Goal: Use online tool/utility

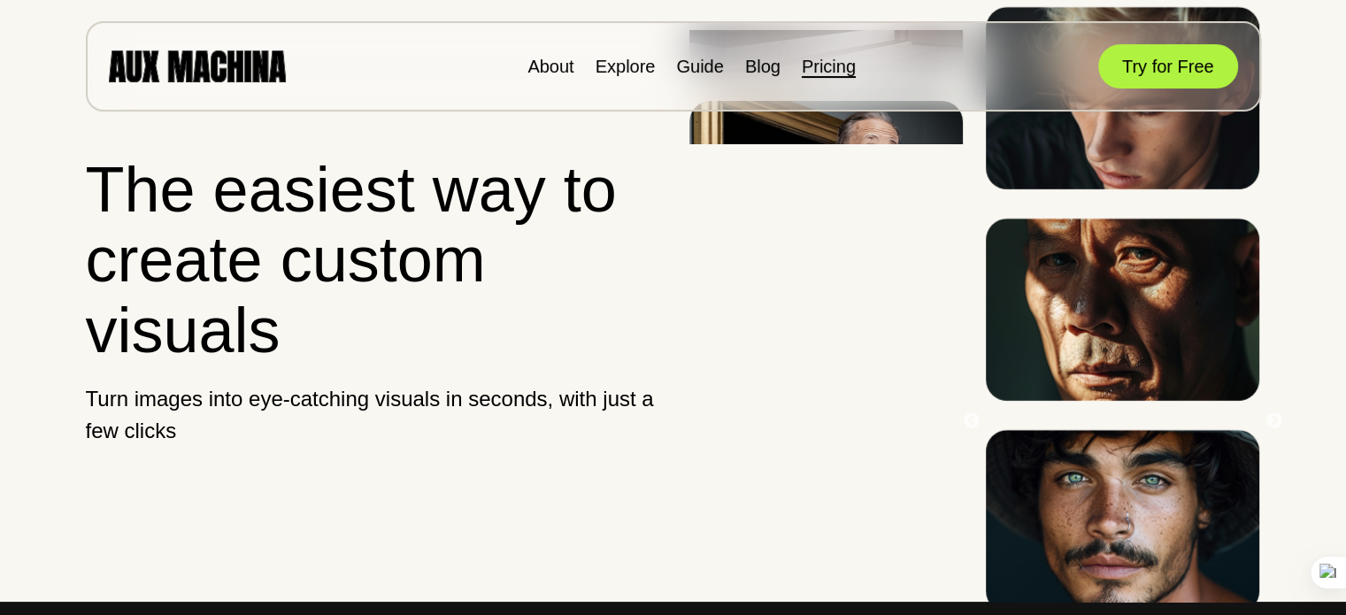
click at [833, 72] on link "Pricing" at bounding box center [829, 66] width 54 height 19
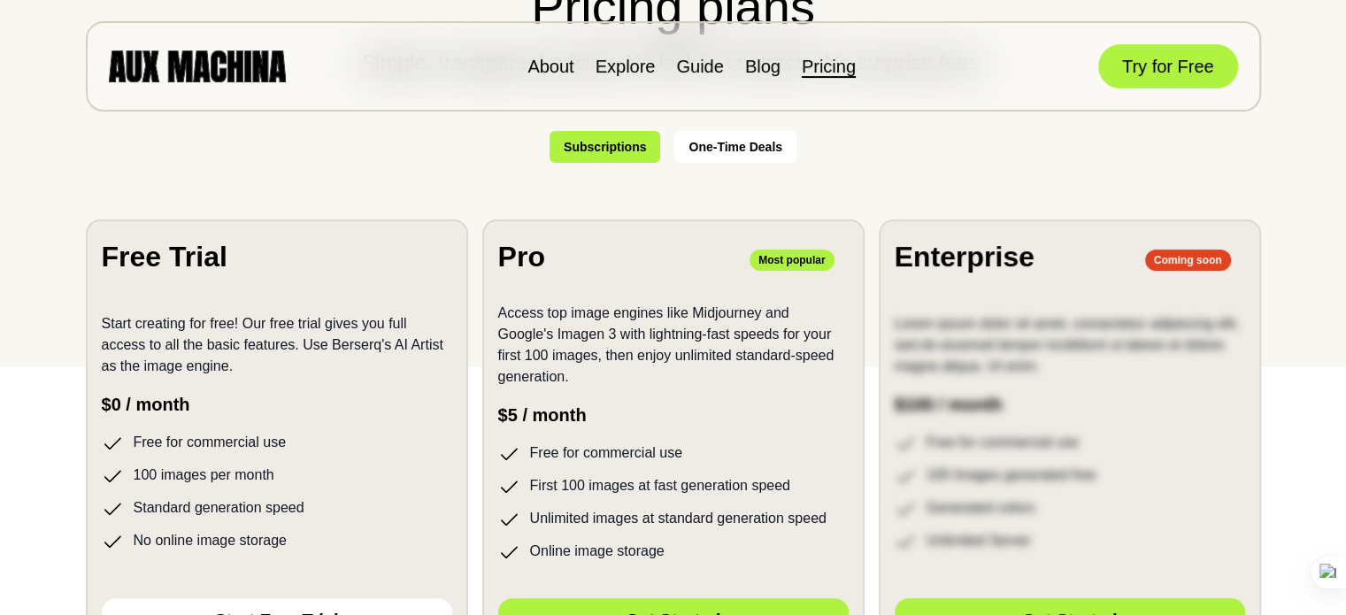
scroll to position [250, 0]
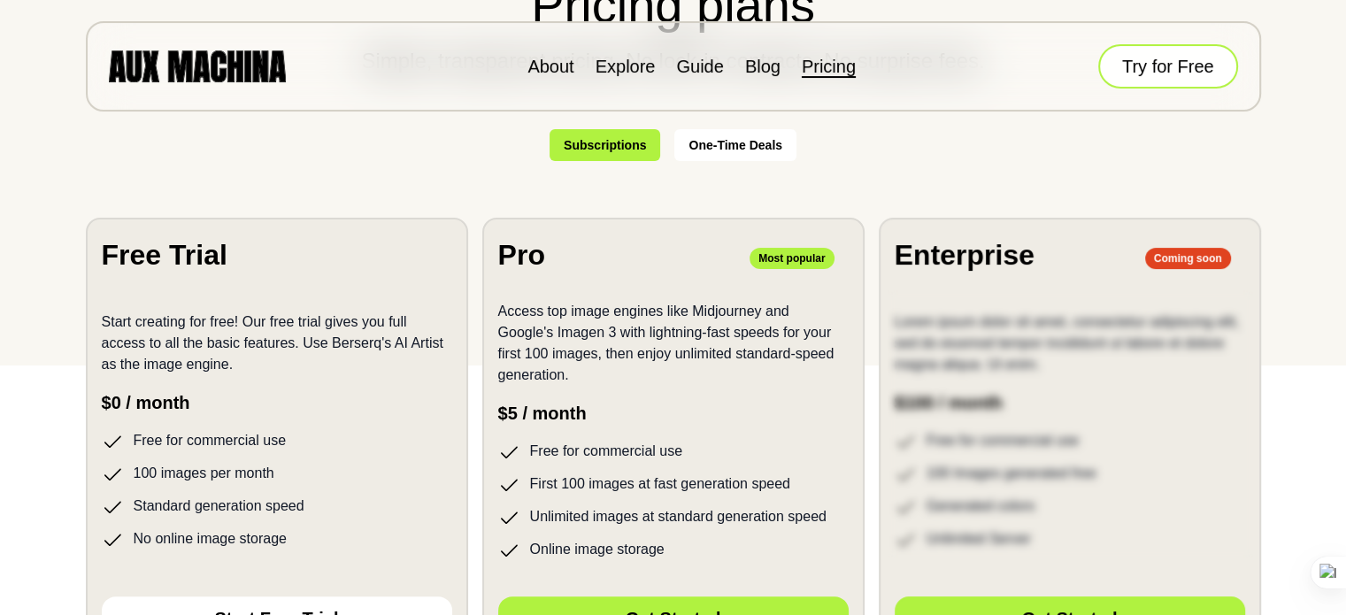
click at [1162, 79] on button "Try for Free" at bounding box center [1168, 66] width 140 height 44
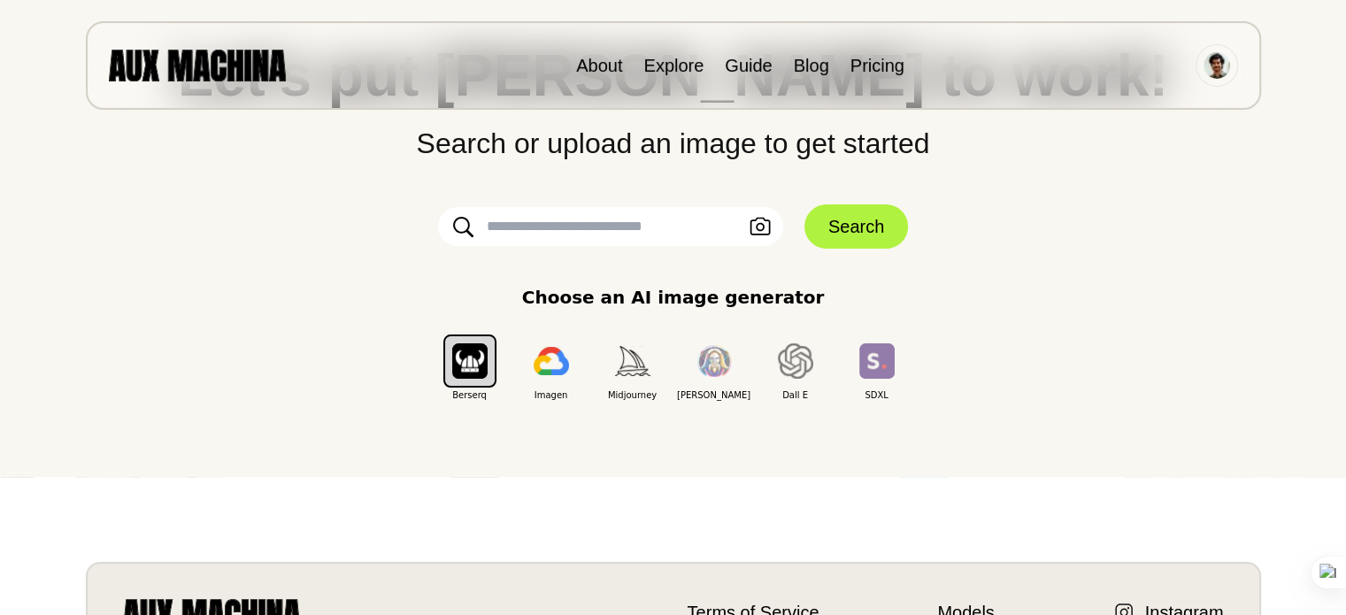
scroll to position [138, 0]
click at [589, 230] on input "text" at bounding box center [610, 226] width 345 height 39
paste input "**********"
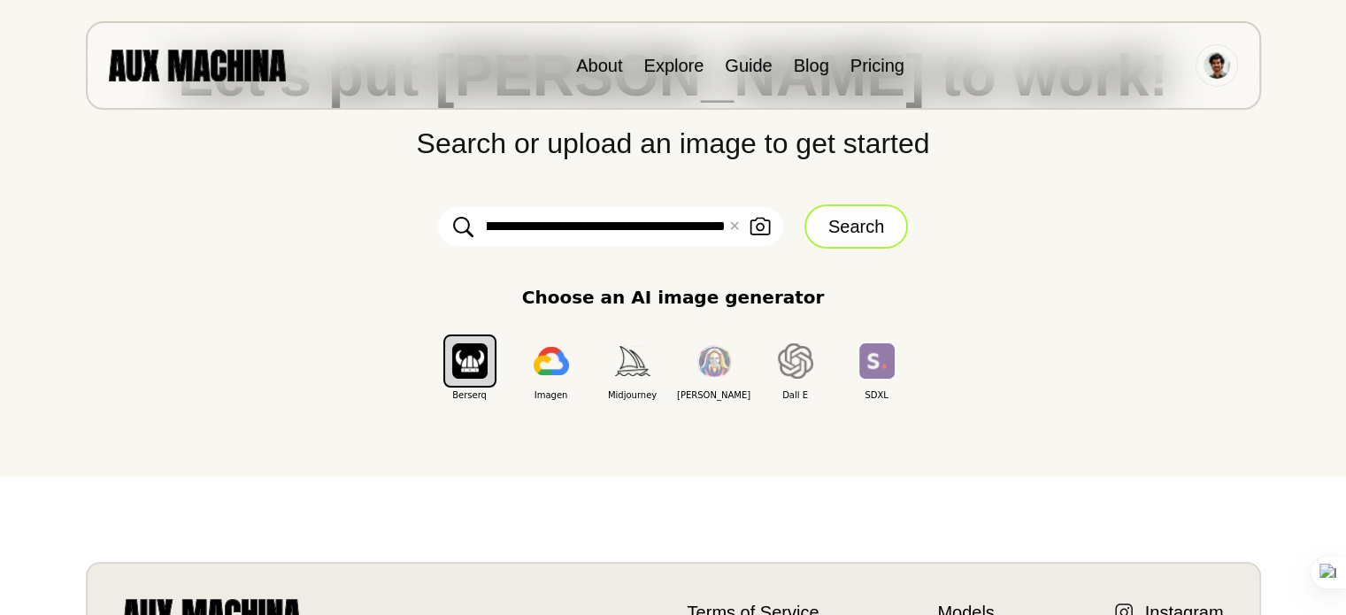
type input "**********"
click at [837, 214] on button "Search" at bounding box center [857, 226] width 104 height 44
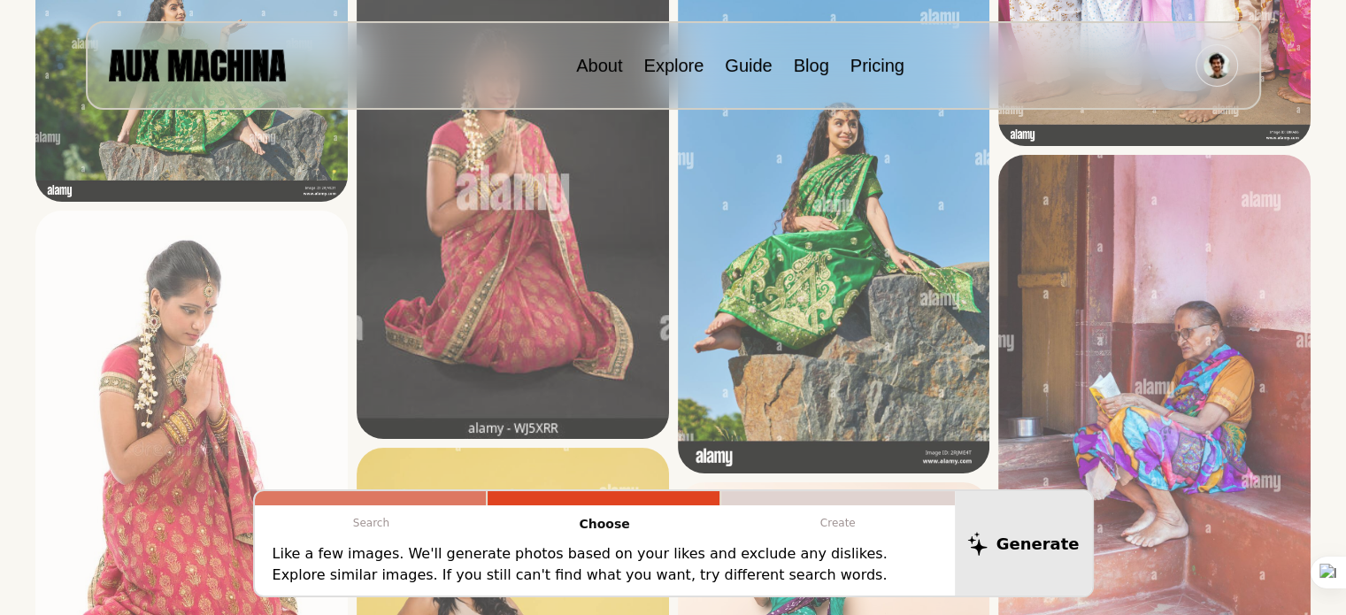
scroll to position [0, 0]
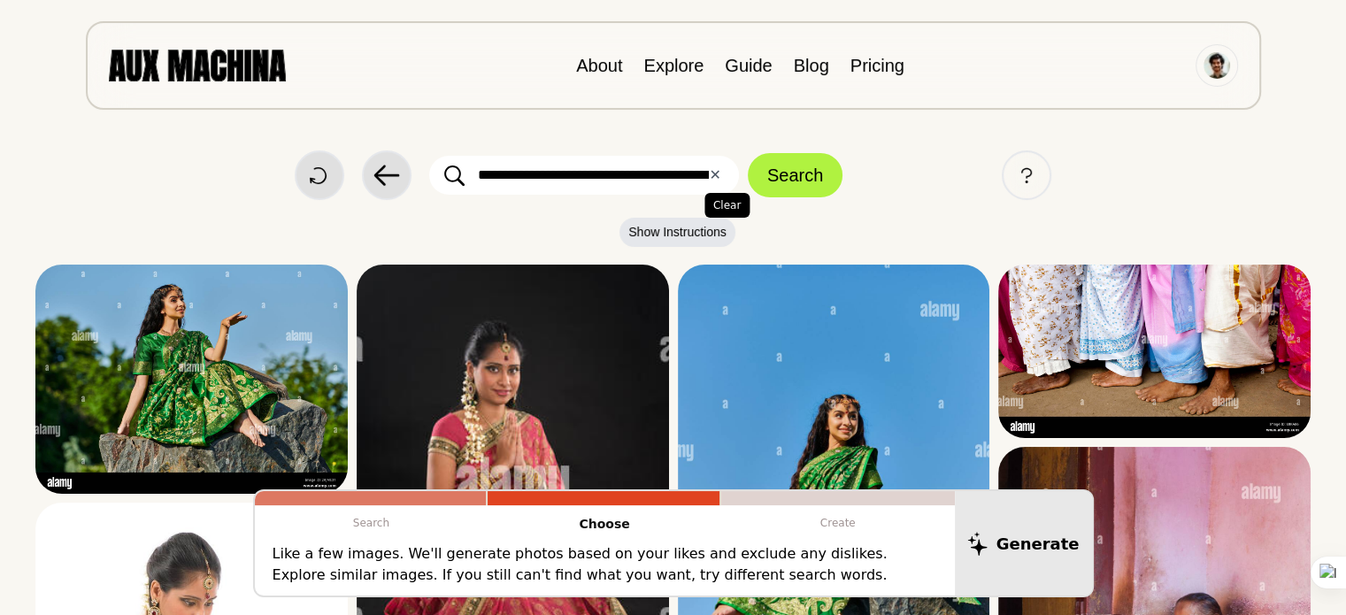
click at [718, 181] on button "✕ Clear" at bounding box center [715, 175] width 12 height 21
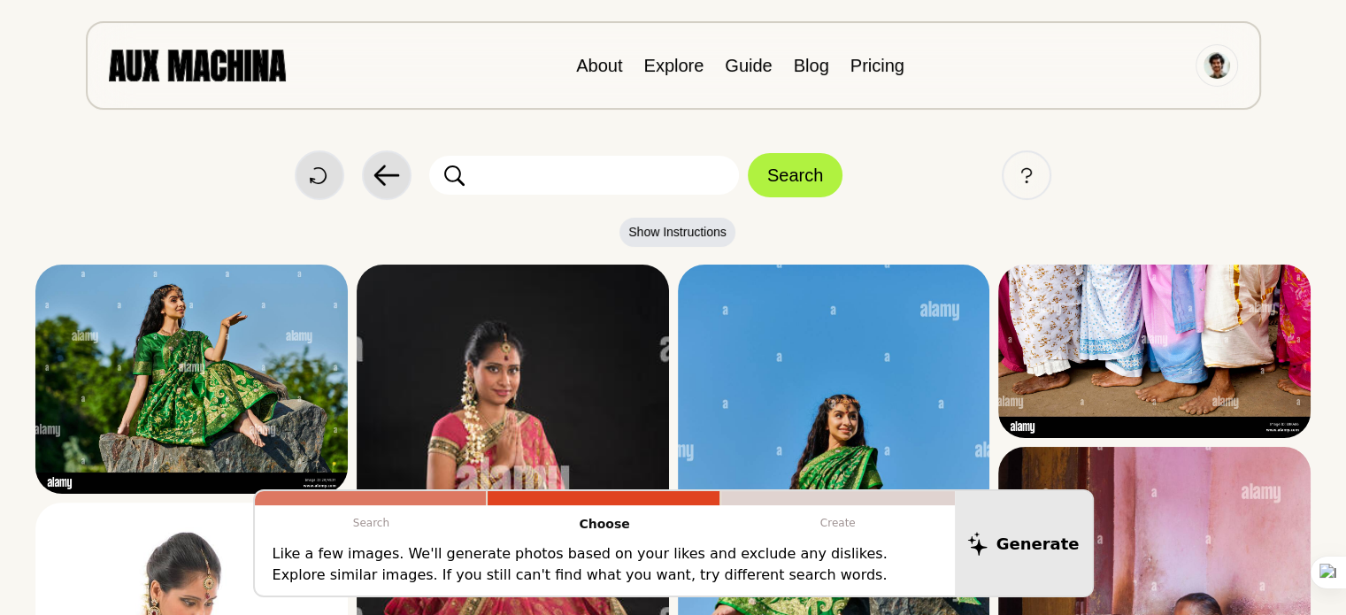
click at [602, 150] on div "Start Over Back Search Help" at bounding box center [672, 175] width 1275 height 50
click at [583, 173] on input "text" at bounding box center [584, 175] width 310 height 39
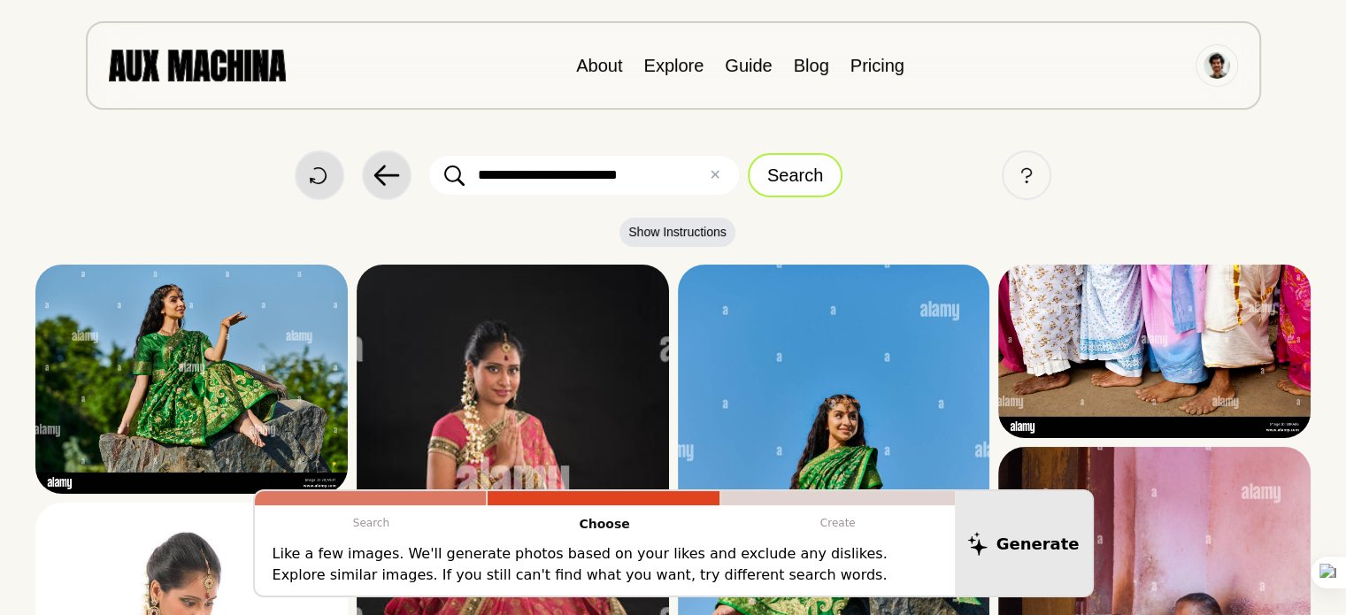
click at [780, 173] on button "Search" at bounding box center [795, 175] width 95 height 44
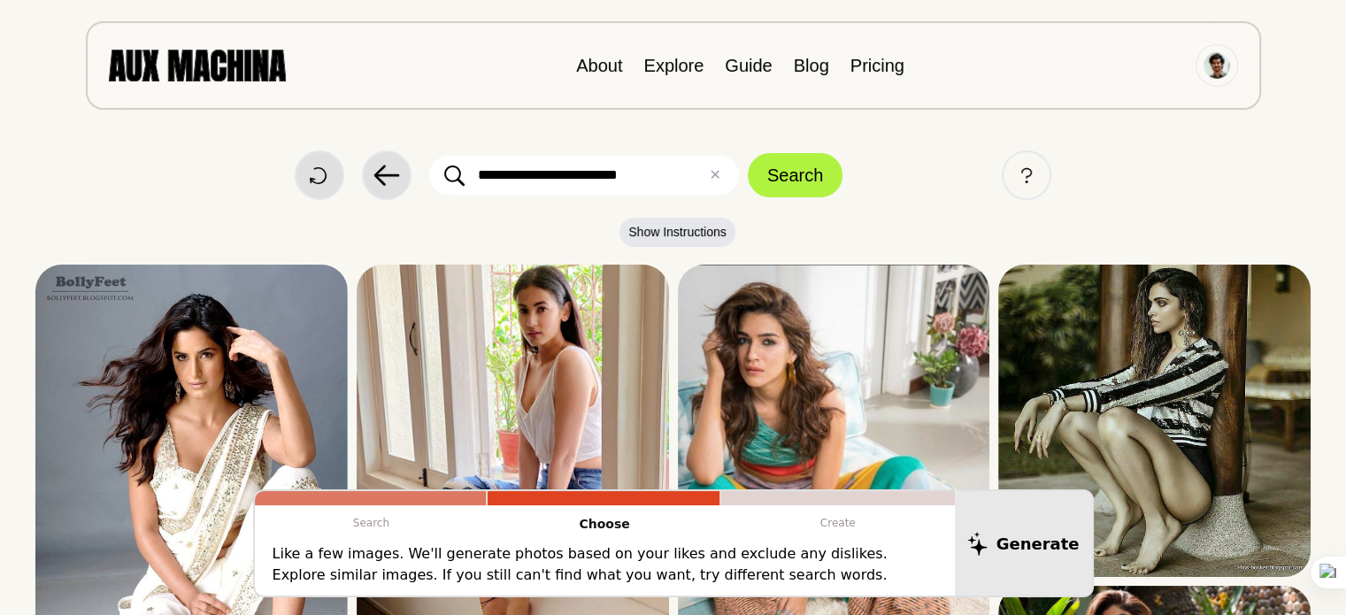
drag, startPoint x: 592, startPoint y: 178, endPoint x: 478, endPoint y: 178, distance: 114.2
click at [478, 178] on input "**********" at bounding box center [584, 175] width 310 height 39
type input "**********"
click at [748, 153] on button "Search" at bounding box center [795, 175] width 95 height 44
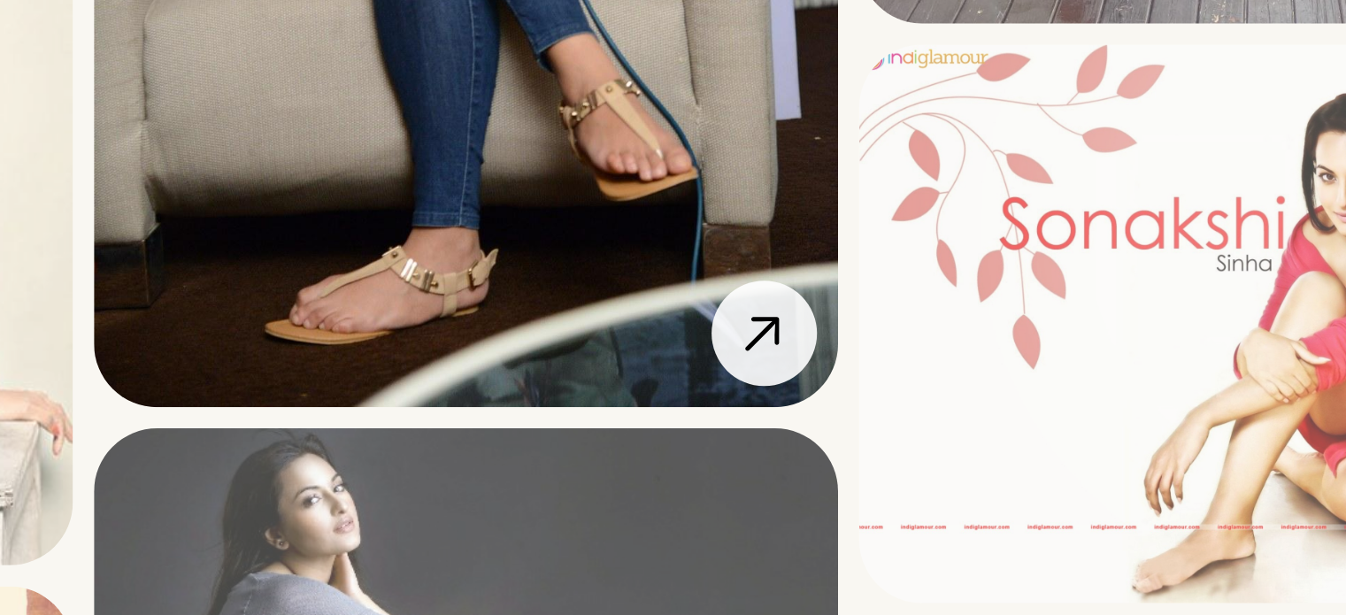
scroll to position [1395, 0]
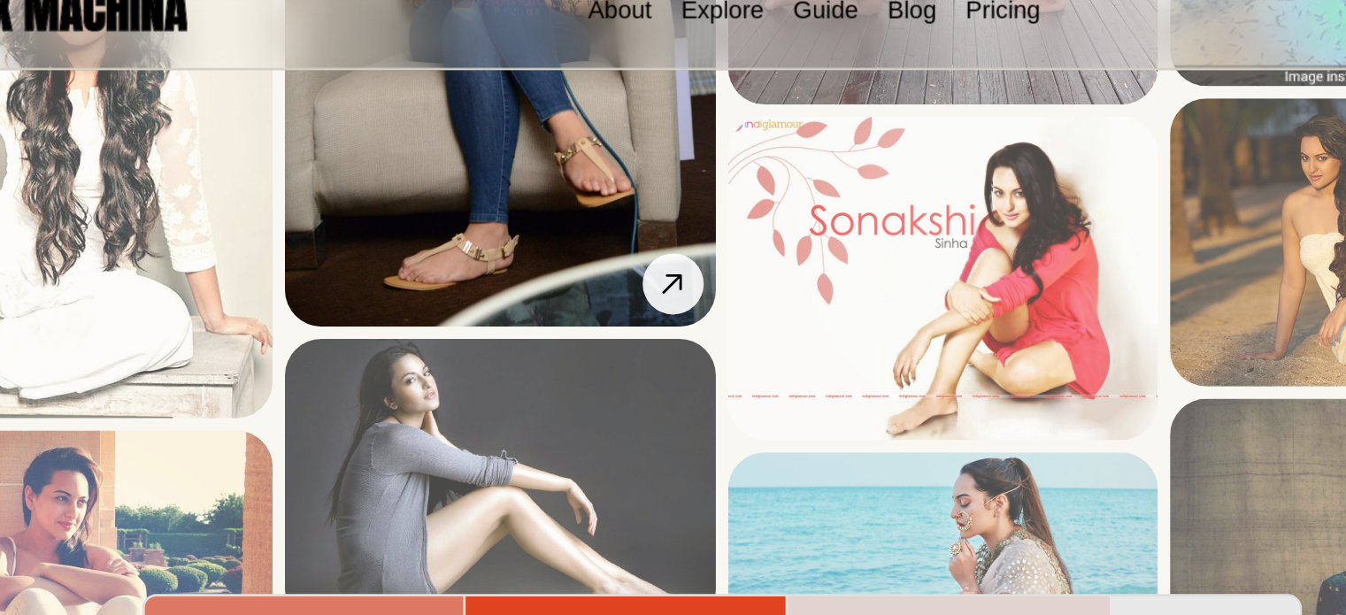
click at [546, 214] on img at bounding box center [513, 61] width 312 height 468
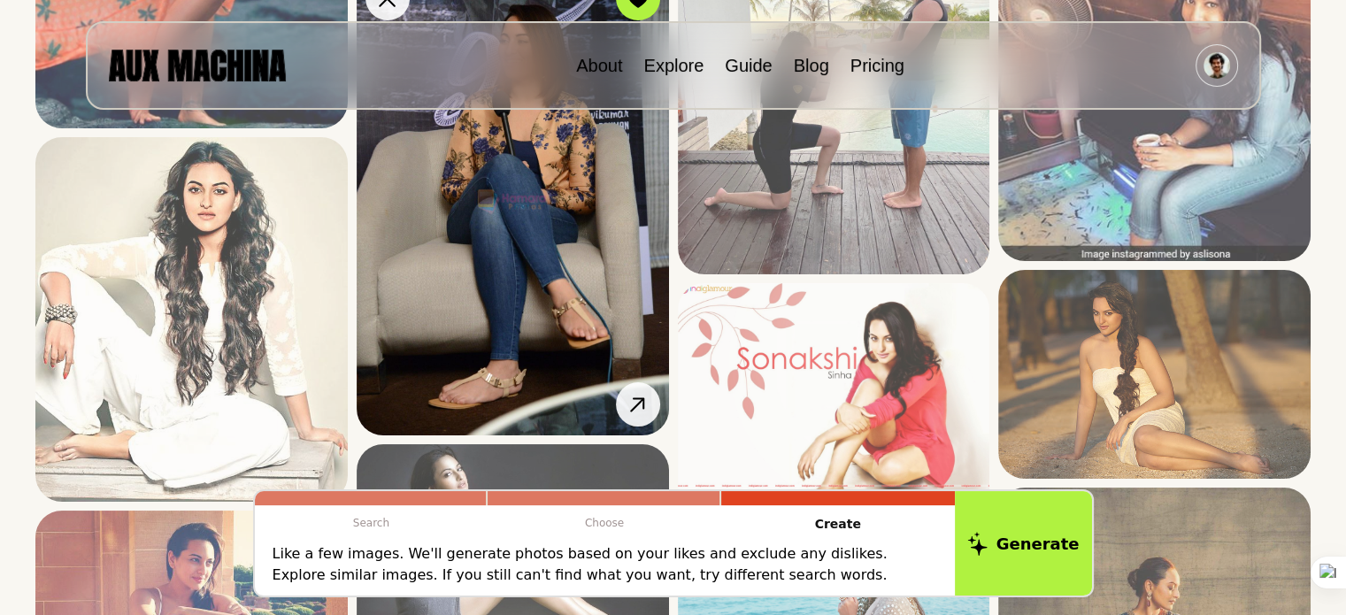
scroll to position [1260, 0]
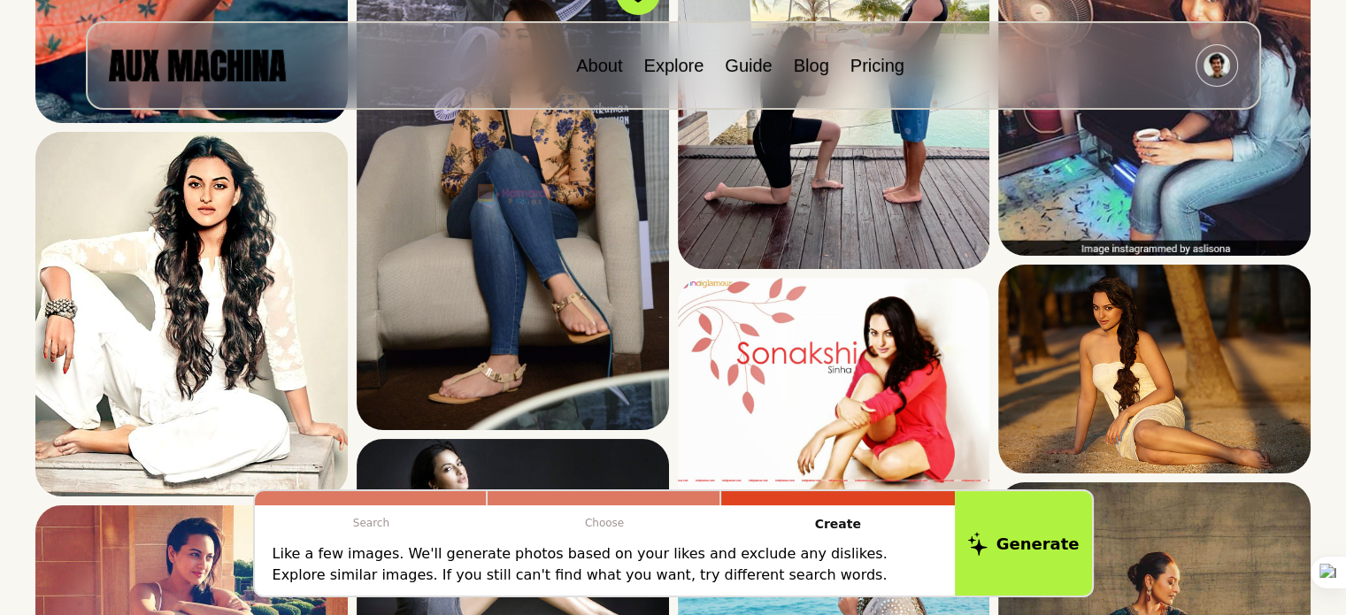
click at [888, 574] on p "Like a few images. We'll generate photos based on your likes and exclude any di…" at bounding box center [605, 564] width 665 height 42
drag, startPoint x: 801, startPoint y: 583, endPoint x: 772, endPoint y: 585, distance: 29.3
click at [772, 585] on p "Like a few images. We'll generate photos based on your likes and exclude any di…" at bounding box center [605, 564] width 665 height 42
click at [717, 577] on p "Like a few images. We'll generate photos based on your likes and exclude any di…" at bounding box center [605, 564] width 665 height 42
click at [698, 577] on p "Like a few images. We'll generate photos based on your likes and exclude any di…" at bounding box center [605, 564] width 665 height 42
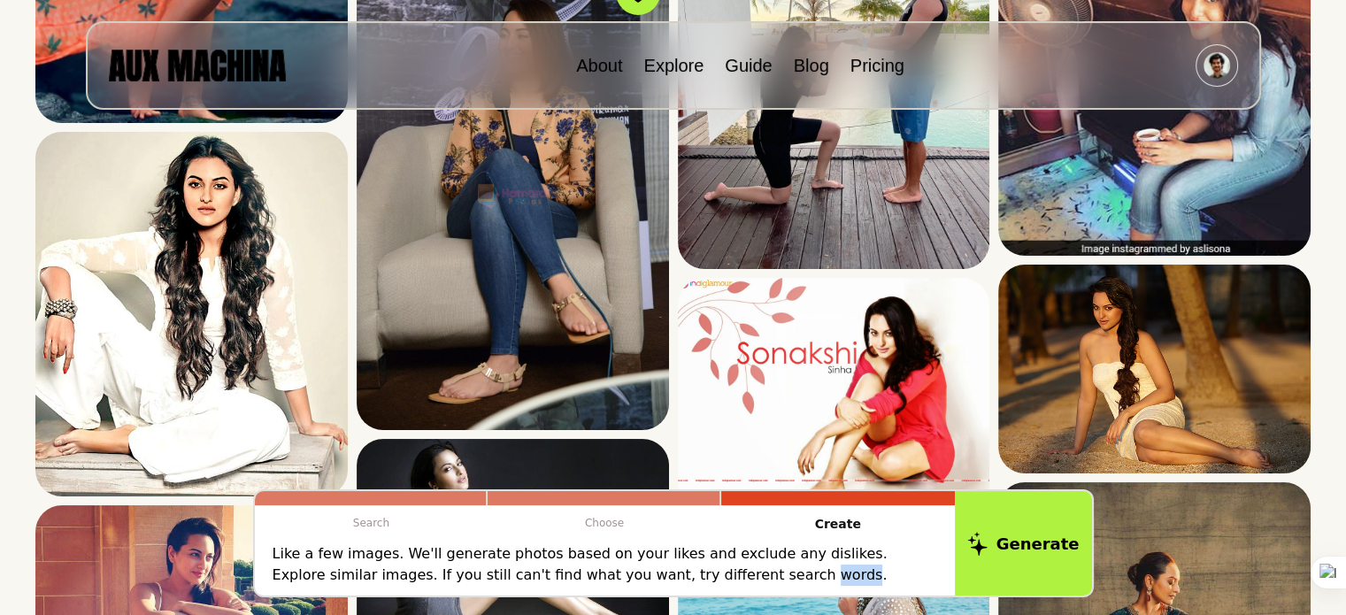
click at [698, 577] on p "Like a few images. We'll generate photos based on your likes and exclude any di…" at bounding box center [605, 564] width 665 height 42
click at [1012, 541] on button "Generate" at bounding box center [1023, 544] width 144 height 110
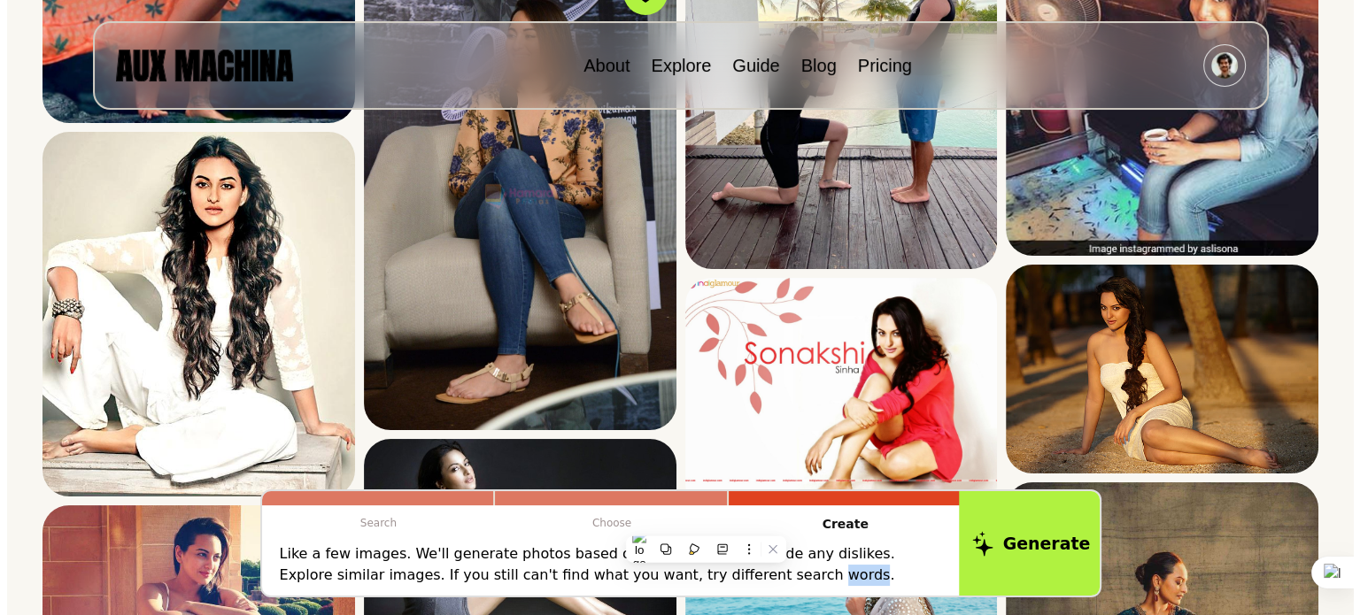
scroll to position [716, 0]
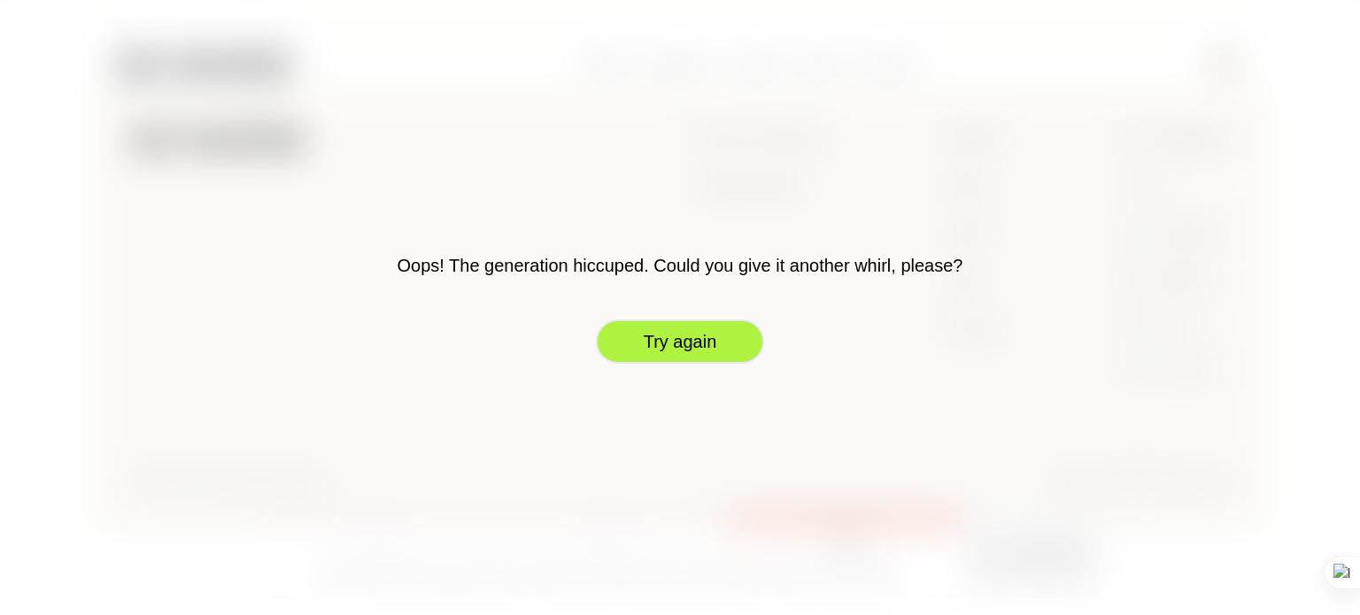
click at [692, 347] on button "Try again" at bounding box center [680, 342] width 168 height 44
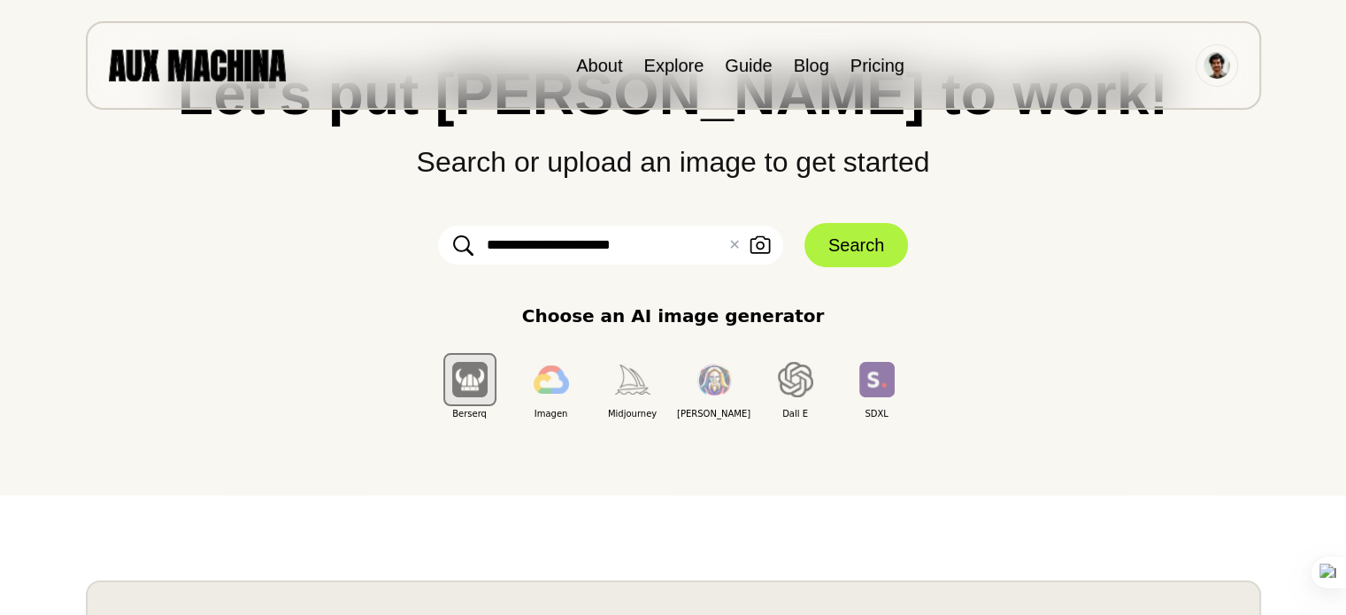
scroll to position [0, 0]
